Goal: Transaction & Acquisition: Purchase product/service

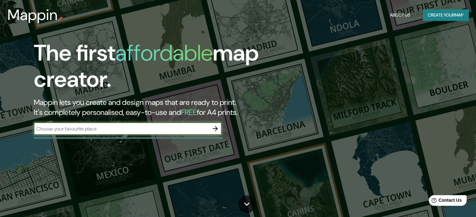
click at [423, 18] on button "Create your map" at bounding box center [446, 15] width 46 height 12
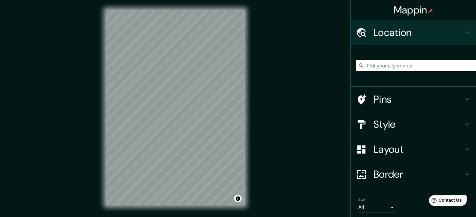
click at [365, 70] on input "Pick your city or area" at bounding box center [416, 65] width 120 height 11
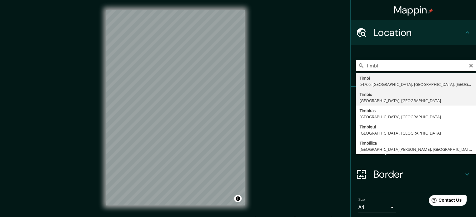
type input "Timbío, [GEOGRAPHIC_DATA], [GEOGRAPHIC_DATA]"
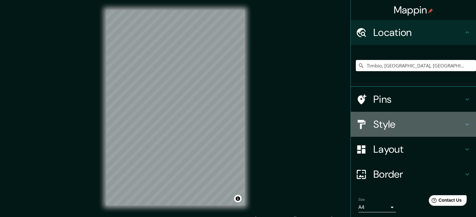
drag, startPoint x: 249, startPoint y: 102, endPoint x: 392, endPoint y: 124, distance: 144.6
click at [392, 124] on h4 "Style" at bounding box center [418, 124] width 90 height 13
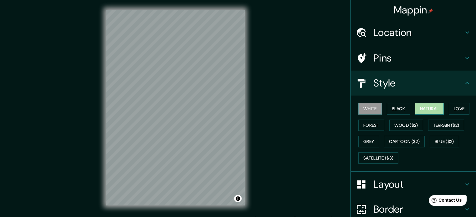
click at [419, 109] on button "Natural" at bounding box center [429, 109] width 29 height 12
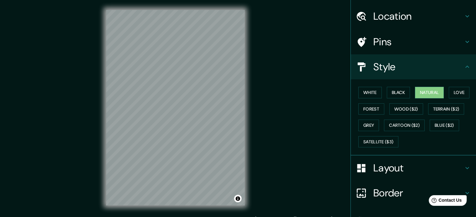
scroll to position [29, 0]
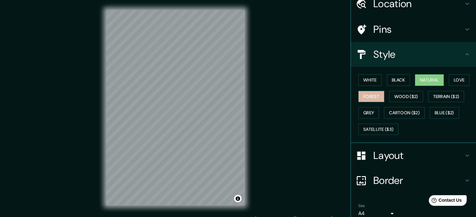
click at [372, 97] on button "Forest" at bounding box center [371, 97] width 26 height 12
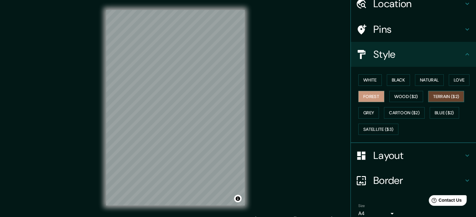
click at [429, 95] on button "Terrain ($2)" at bounding box center [446, 97] width 36 height 12
click at [434, 114] on button "Blue ($2)" at bounding box center [443, 113] width 29 height 12
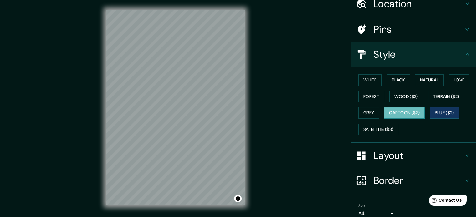
click at [413, 112] on button "Cartoon ($2)" at bounding box center [404, 113] width 41 height 12
click at [360, 115] on button "Grey" at bounding box center [368, 113] width 21 height 12
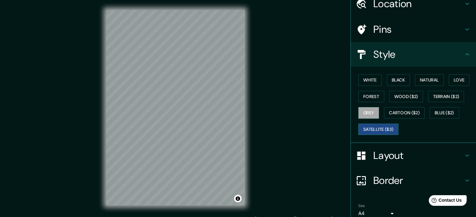
click at [376, 131] on button "Satellite ($3)" at bounding box center [378, 130] width 40 height 12
click at [362, 115] on button "Grey" at bounding box center [368, 113] width 21 height 12
click at [419, 79] on button "Natural" at bounding box center [429, 80] width 29 height 12
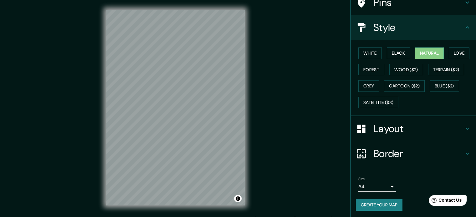
scroll to position [8, 0]
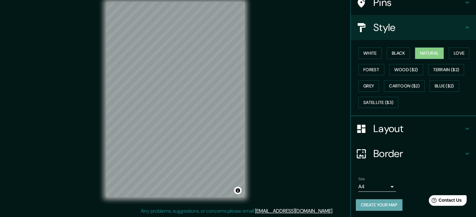
click at [382, 205] on button "Create your map" at bounding box center [379, 206] width 47 height 12
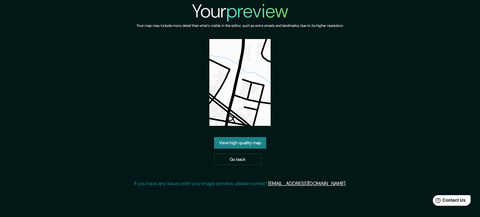
drag, startPoint x: 237, startPoint y: 128, endPoint x: 225, endPoint y: 101, distance: 29.1
